Goal: Find specific page/section: Find specific page/section

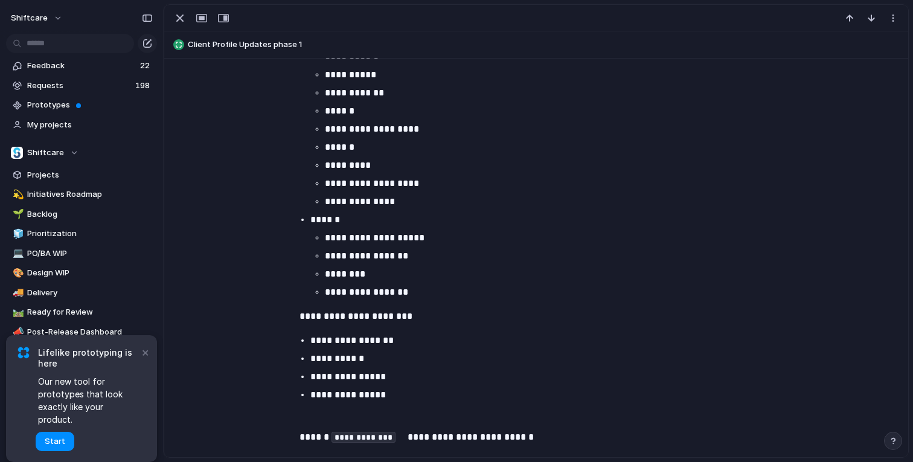
scroll to position [1097, 0]
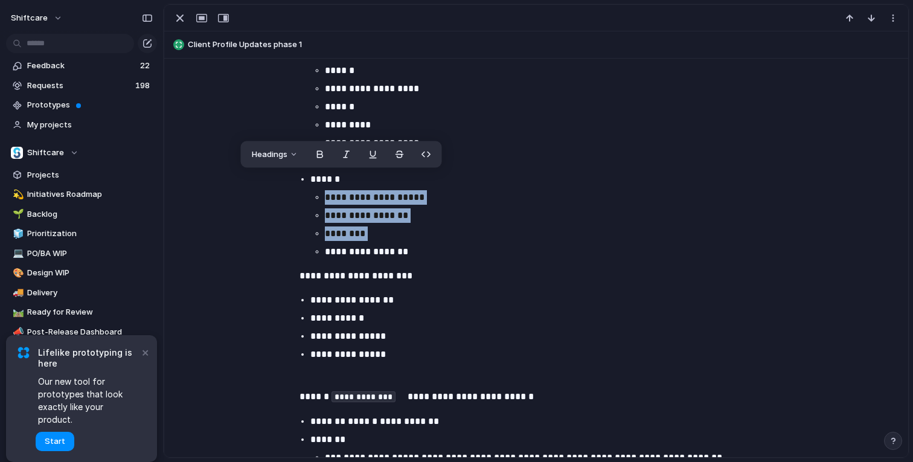
drag, startPoint x: 508, startPoint y: 181, endPoint x: 503, endPoint y: 241, distance: 60.5
click at [503, 241] on li "**********" at bounding box center [546, 215] width 473 height 87
